Goal: Communication & Community: Answer question/provide support

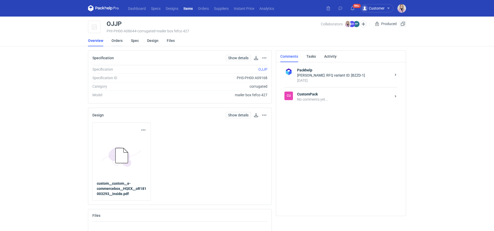
click at [122, 43] on link "Orders" at bounding box center [117, 40] width 11 height 11
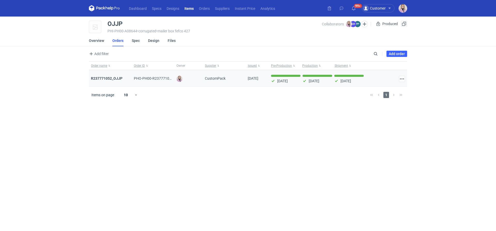
click at [107, 80] on div "R237771052_OJJP" at bounding box center [110, 78] width 39 height 5
click at [114, 79] on strong "R237771052_OJJP" at bounding box center [107, 78] width 32 height 4
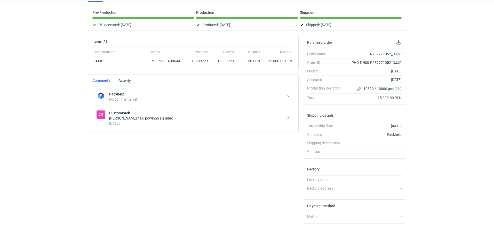
scroll to position [47, 0]
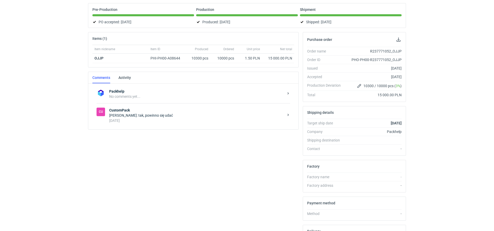
click at [161, 121] on div "[DATE]" at bounding box center [196, 120] width 175 height 5
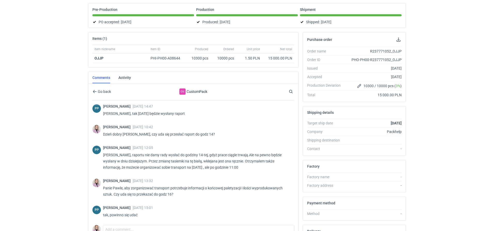
scroll to position [100, 0]
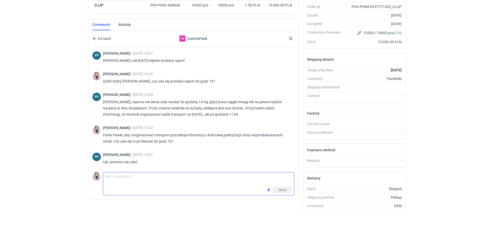
click at [125, 178] on textarea "Comment message" at bounding box center [198, 179] width 191 height 14
drag, startPoint x: 171, startPoint y: 177, endPoint x: 150, endPoint y: 177, distance: 21.7
click at [150, 177] on textarea "Dzień dobry, klient zgłasza problem z" at bounding box center [198, 179] width 191 height 14
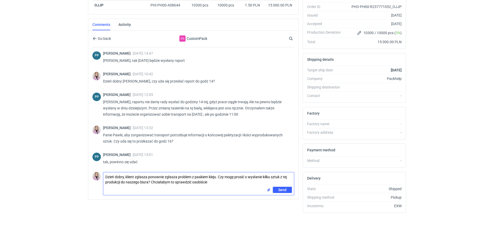
drag, startPoint x: 211, startPoint y: 179, endPoint x: 197, endPoint y: 179, distance: 13.7
click at [197, 179] on textarea "Dzień dobry, klient zgłasza ponownie zgłasza problem z paskiem kleju. Czy mogę …" at bounding box center [198, 179] width 191 height 14
type textarea "Dzień dobry, klient zgłasza ponownie zgłasza problem z paskiem kleju. Czy mogę …"
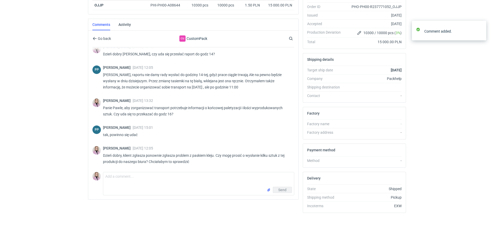
scroll to position [177, 0]
